Goal: Transaction & Acquisition: Purchase product/service

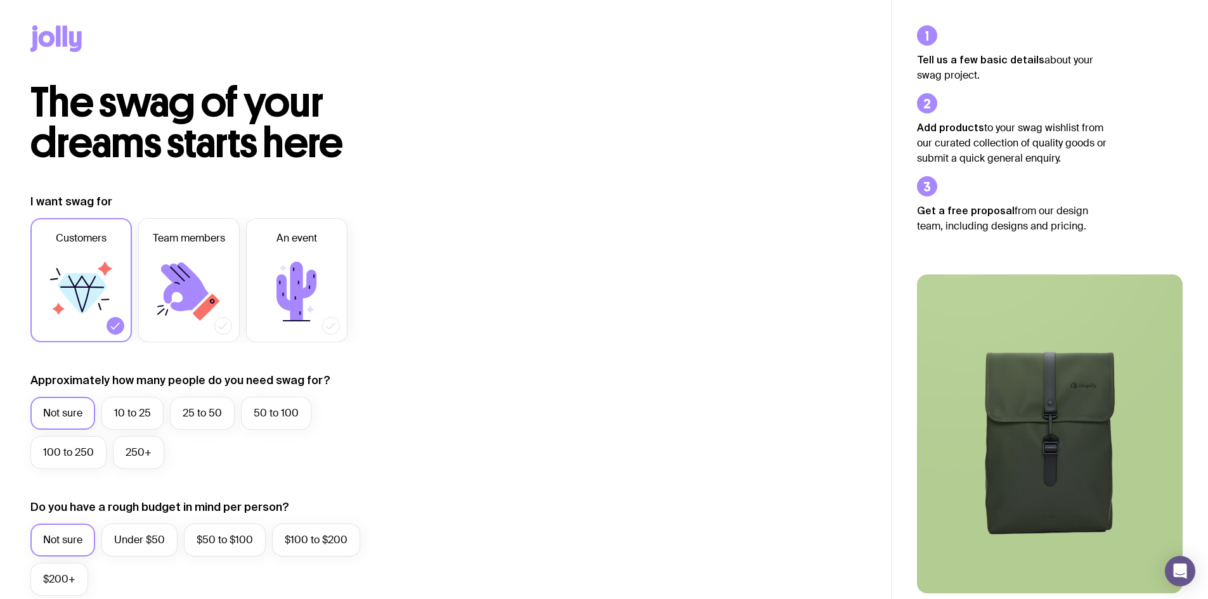
click at [64, 37] on icon at bounding box center [65, 35] width 4 height 21
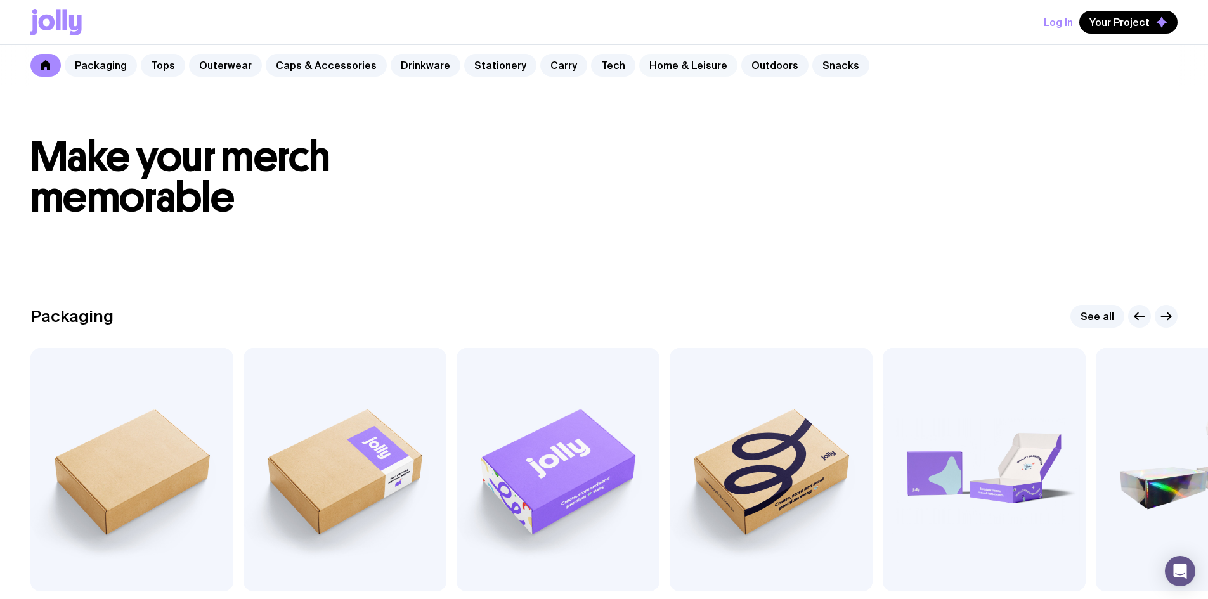
click at [675, 66] on link "Home & Leisure" at bounding box center [688, 65] width 98 height 23
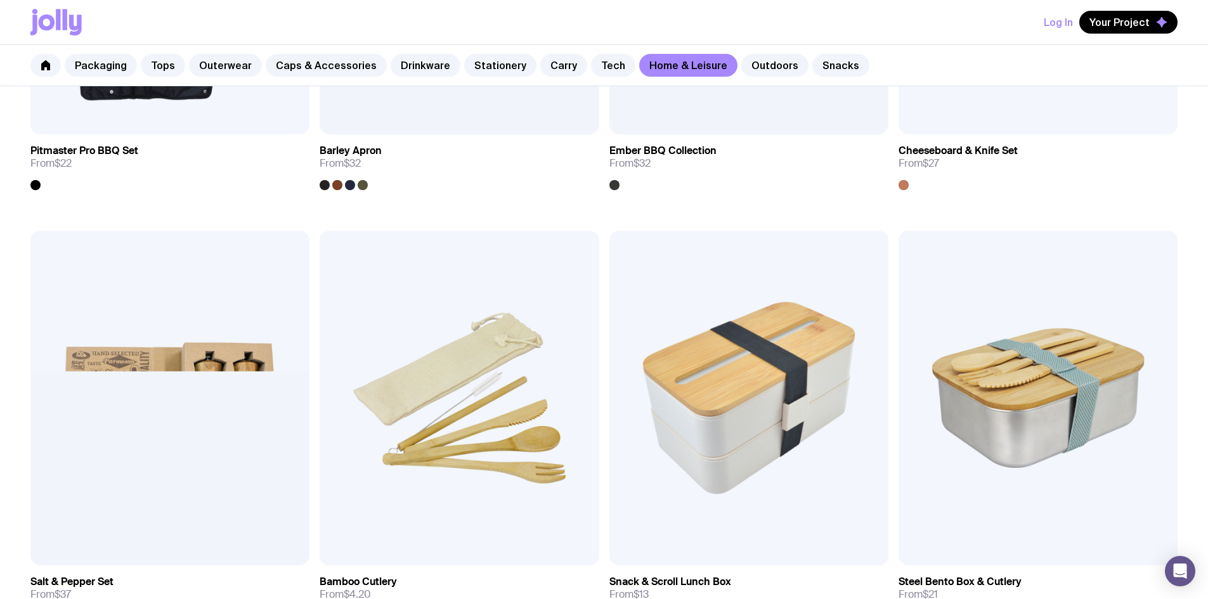
scroll to position [1395, 0]
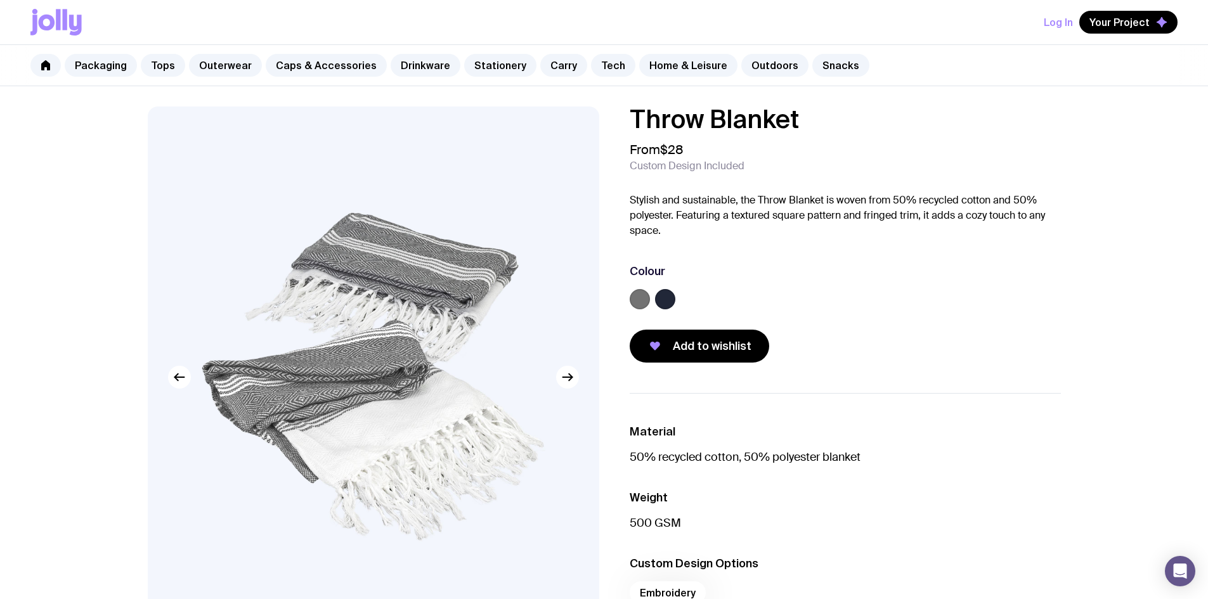
click at [653, 304] on div at bounding box center [845, 301] width 431 height 25
click at [665, 300] on label at bounding box center [665, 299] width 20 height 20
click at [0, 0] on input "radio" at bounding box center [0, 0] width 0 height 0
